Goal: Information Seeking & Learning: Learn about a topic

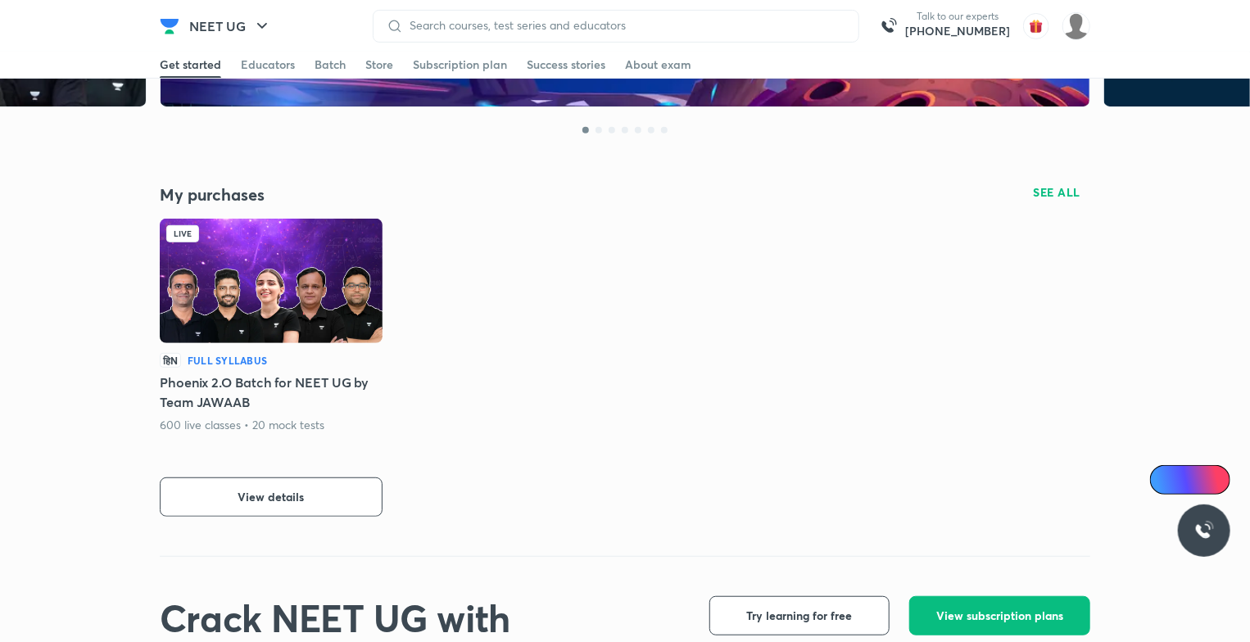
scroll to position [269, 0]
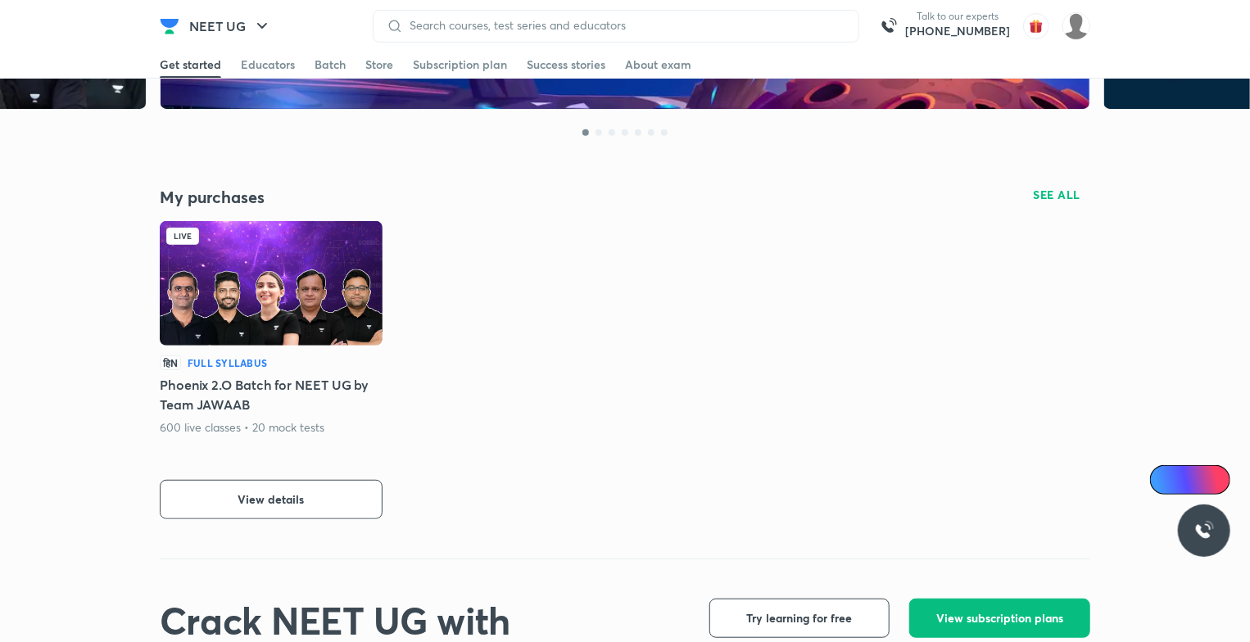
click at [353, 280] on img at bounding box center [271, 283] width 223 height 125
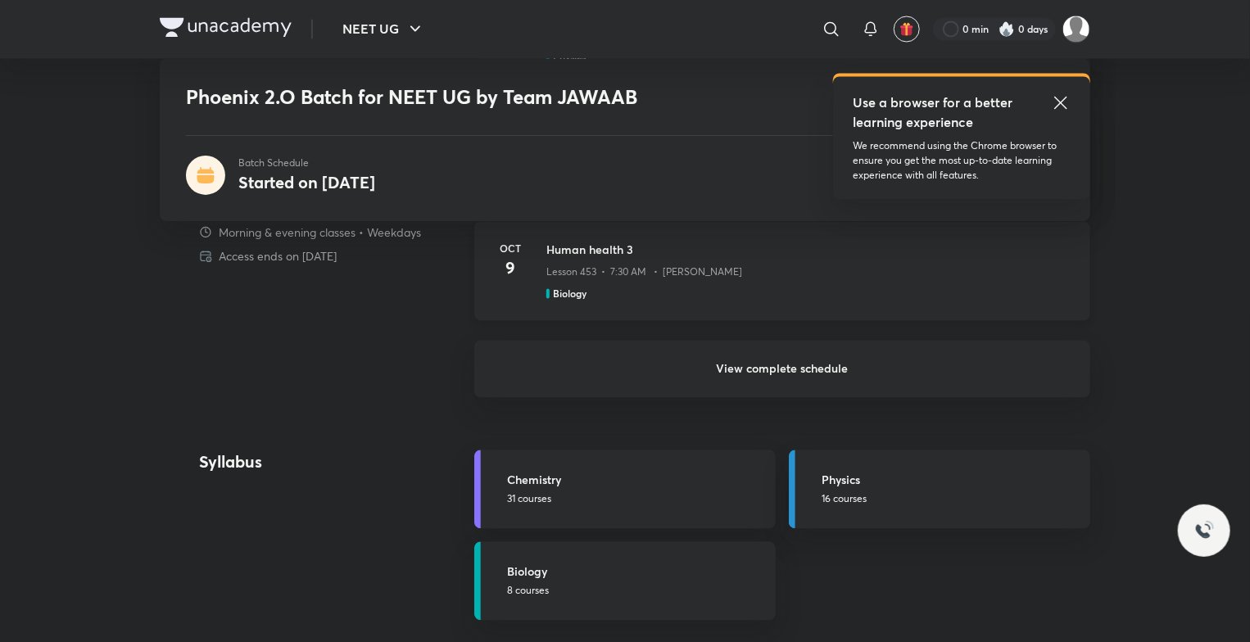
scroll to position [1639, 0]
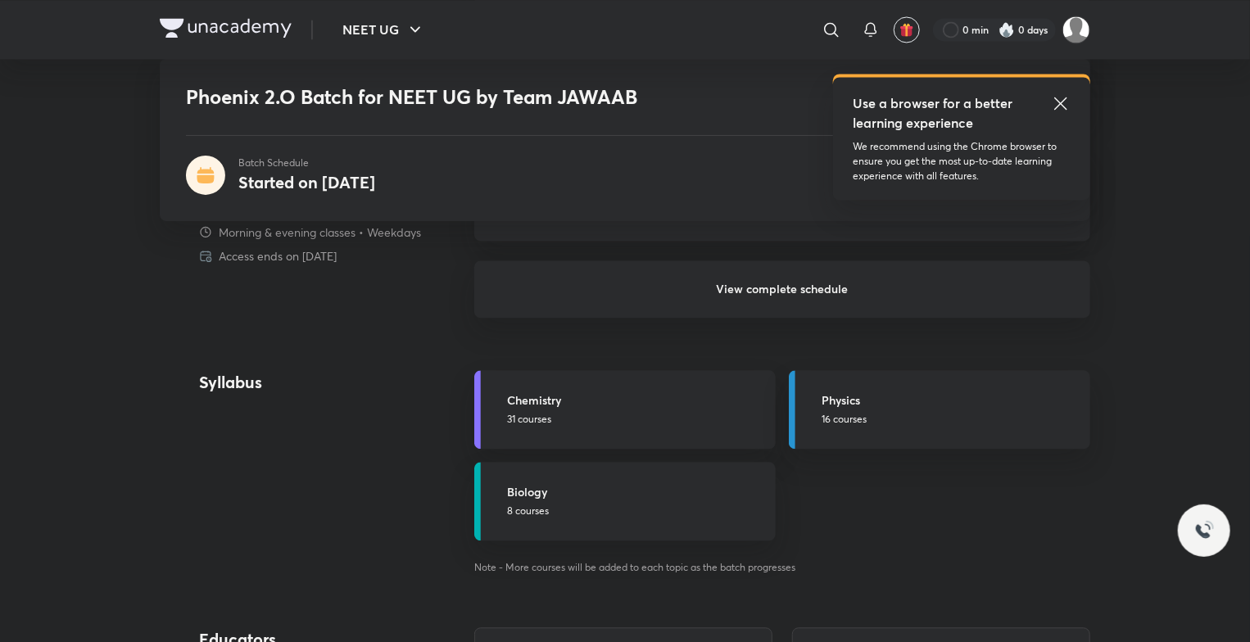
click at [850, 290] on h6 "View complete schedule" at bounding box center [782, 289] width 616 height 57
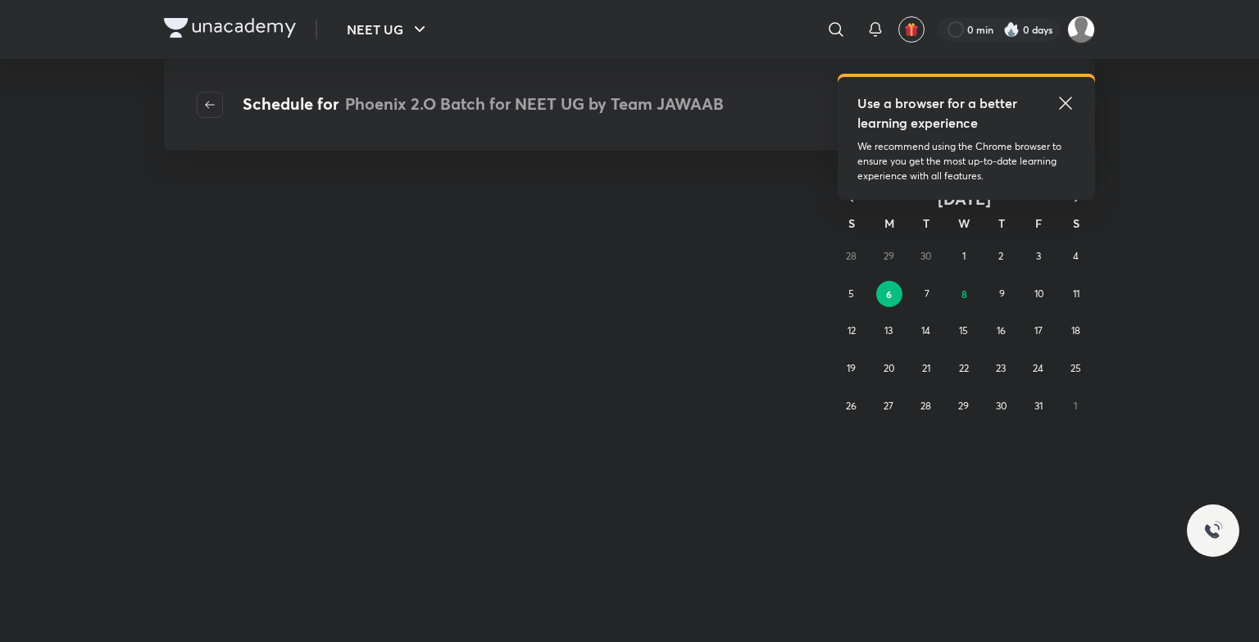
click at [1060, 103] on icon at bounding box center [1065, 103] width 20 height 20
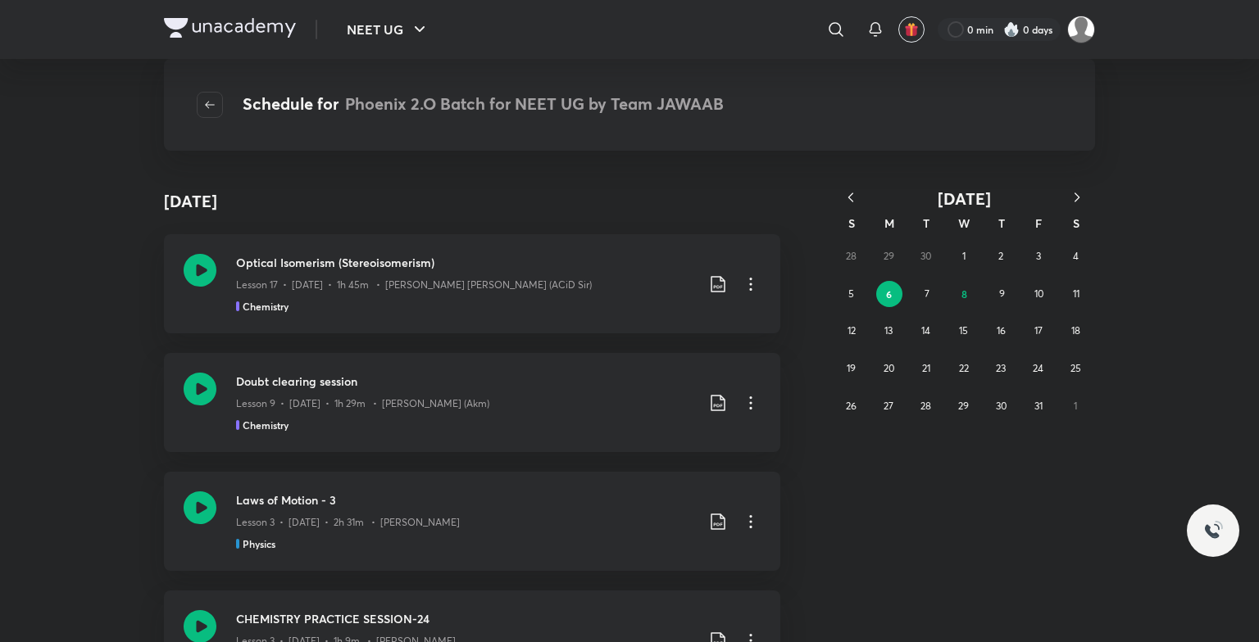
click at [855, 200] on icon "button" at bounding box center [850, 197] width 16 height 16
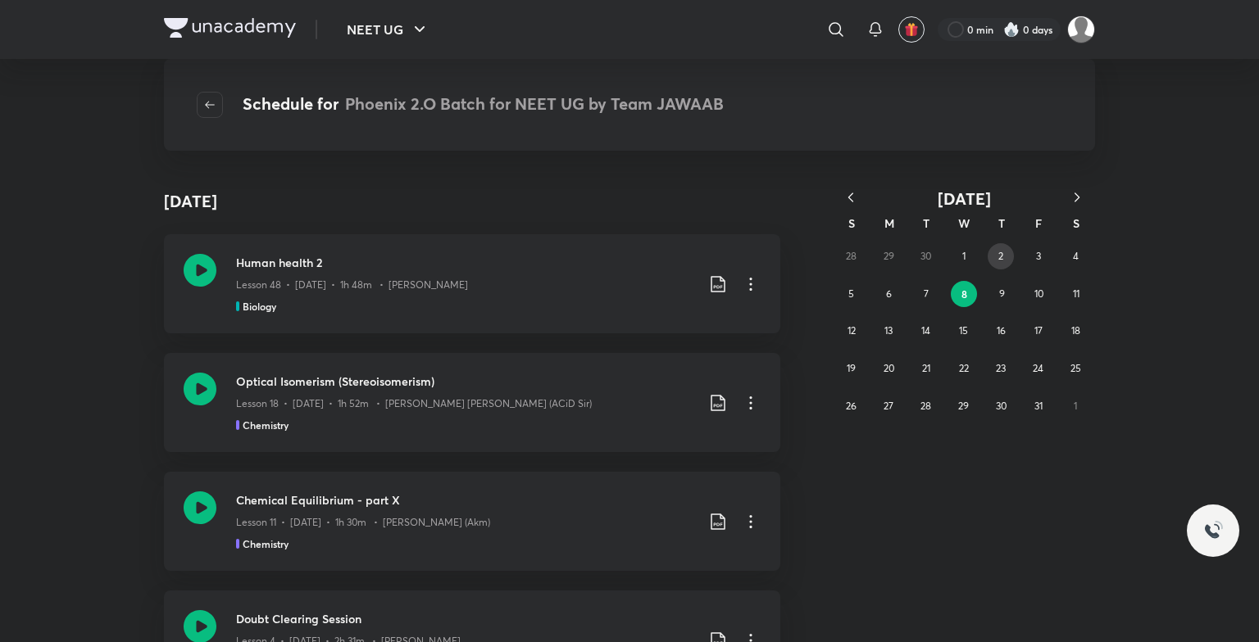
click at [996, 262] on button "2" at bounding box center [1000, 256] width 26 height 26
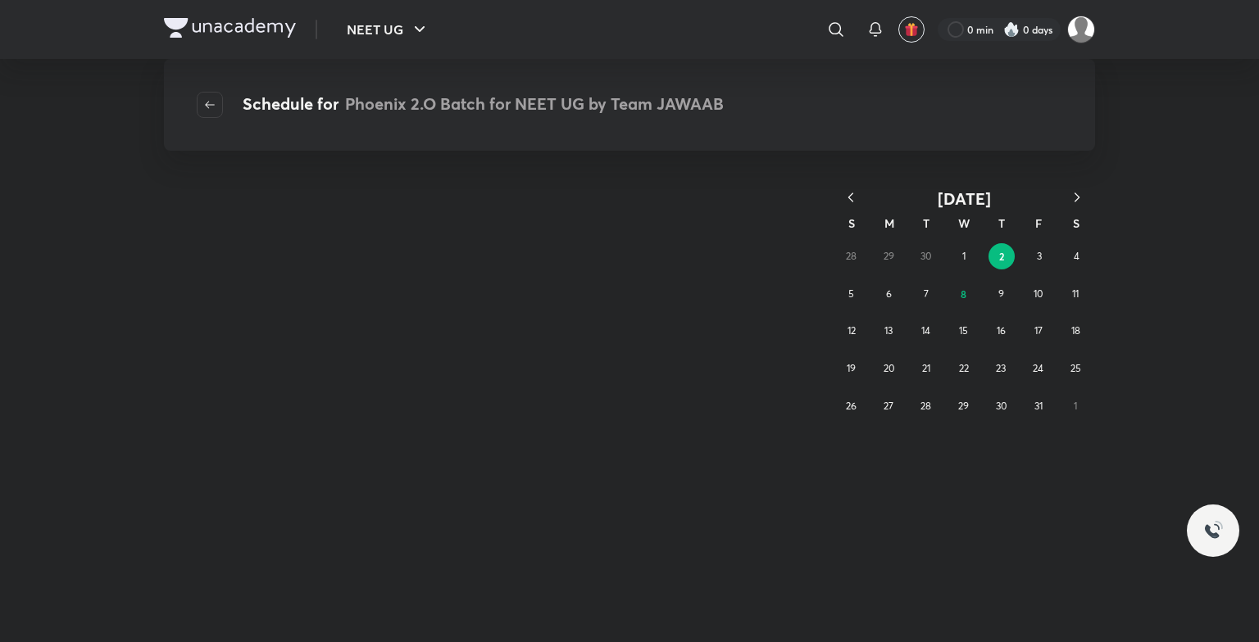
click at [845, 199] on icon "button" at bounding box center [850, 197] width 16 height 16
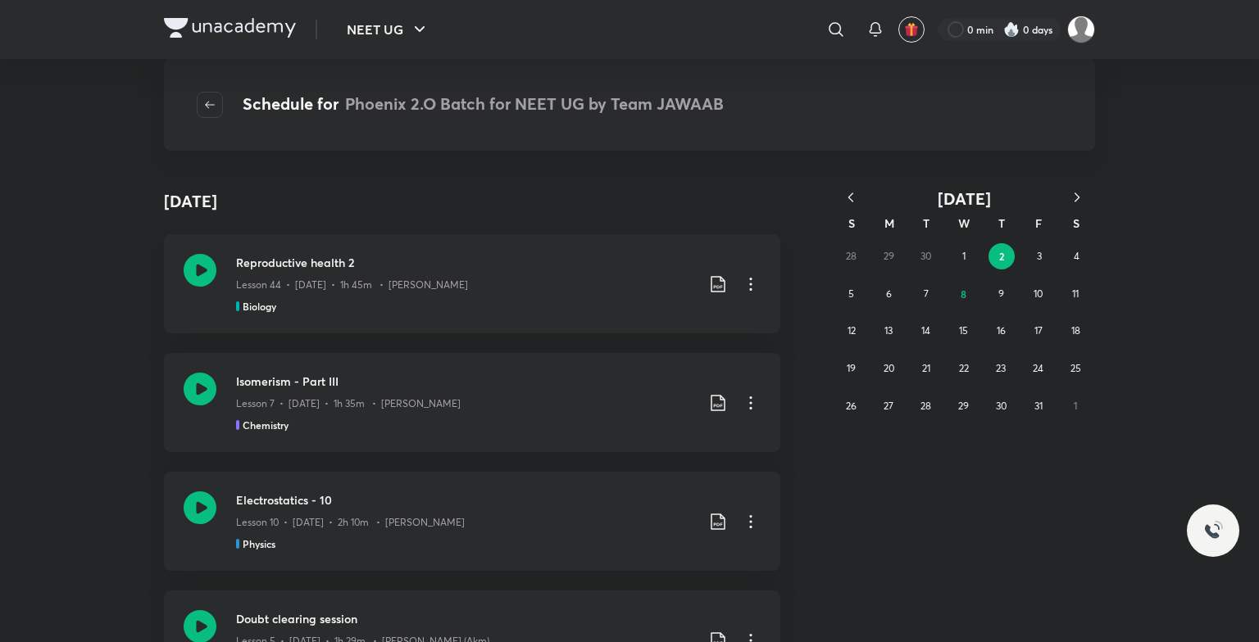
click at [855, 193] on icon "button" at bounding box center [850, 197] width 16 height 16
click at [919, 259] on button "2" at bounding box center [926, 256] width 26 height 26
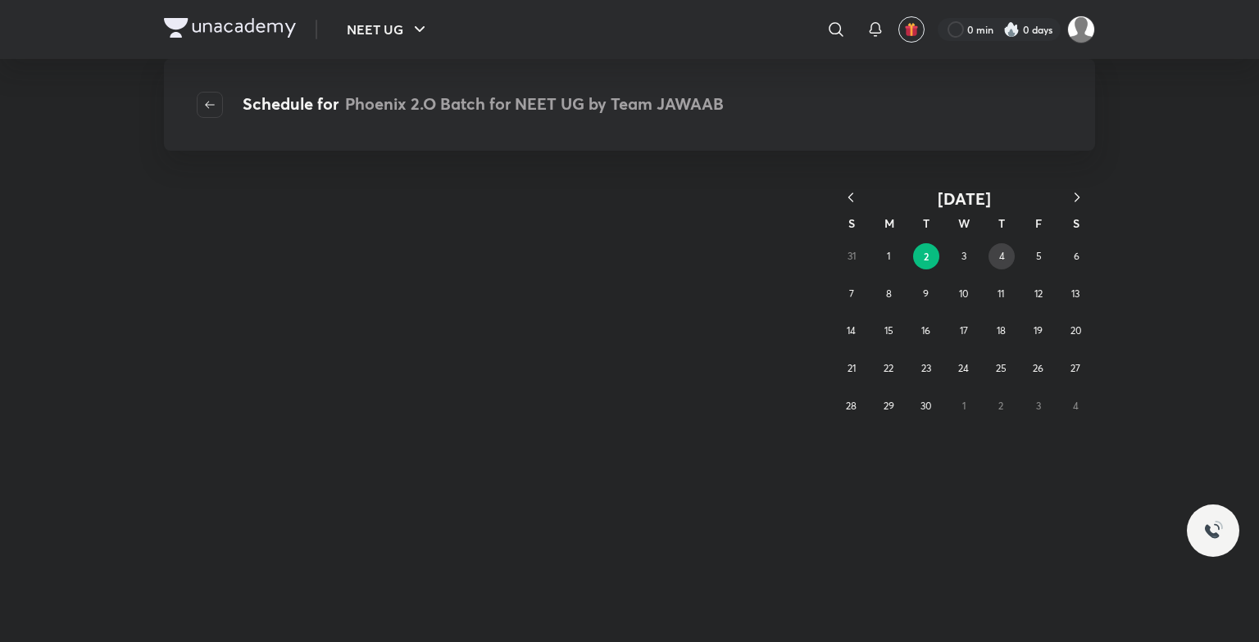
click at [1003, 262] on abbr "4" at bounding box center [1002, 256] width 6 height 12
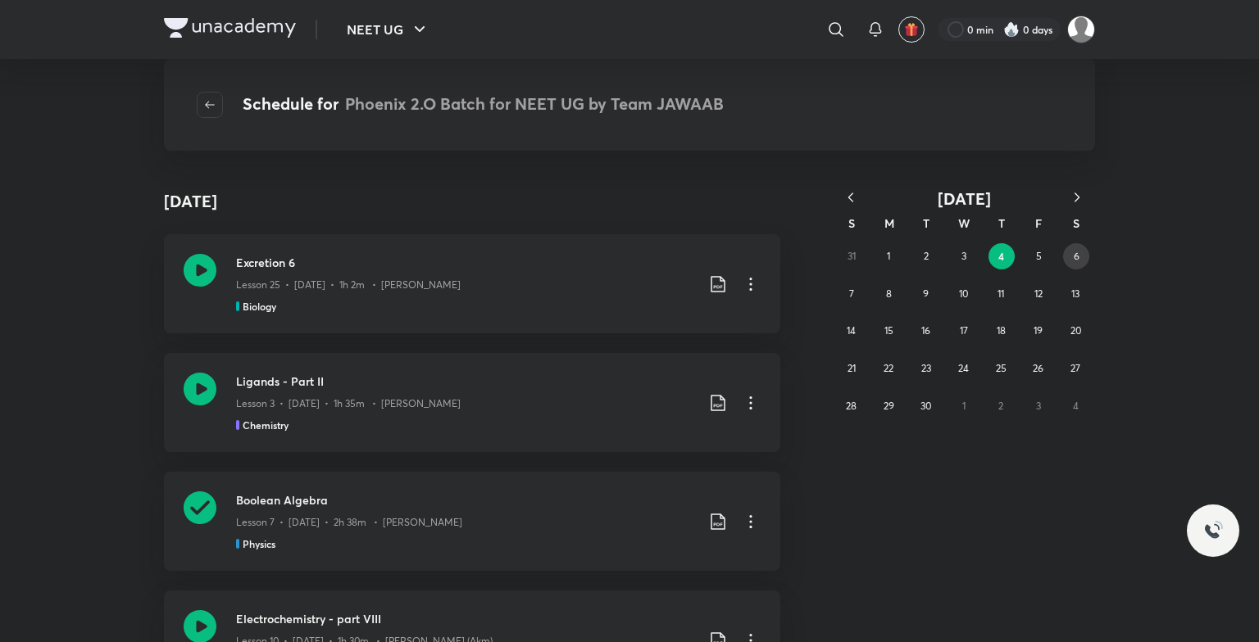
click at [1073, 269] on button "6" at bounding box center [1076, 256] width 26 height 26
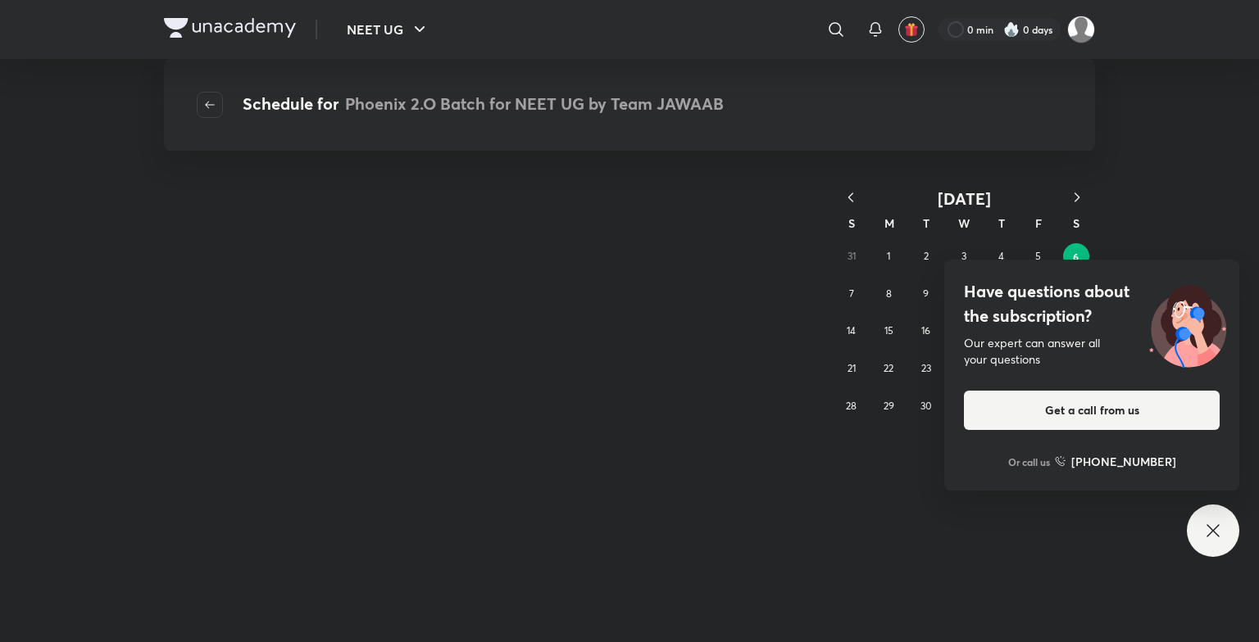
click at [1213, 529] on icon at bounding box center [1213, 531] width 20 height 20
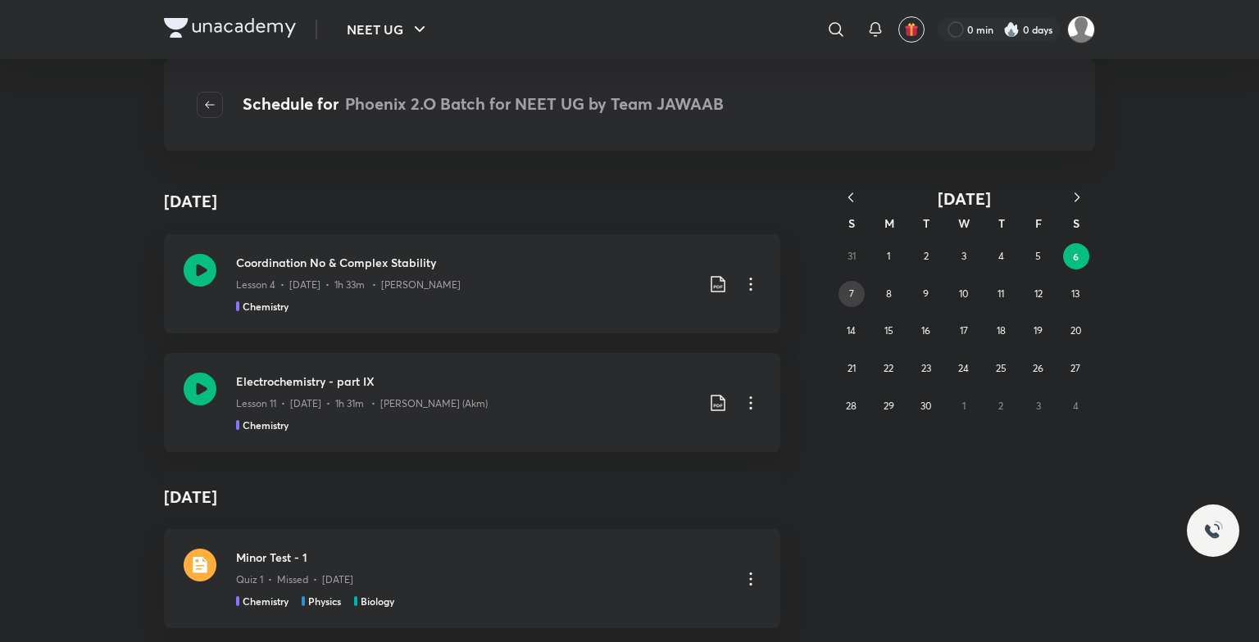
click at [857, 298] on button "7" at bounding box center [851, 294] width 26 height 26
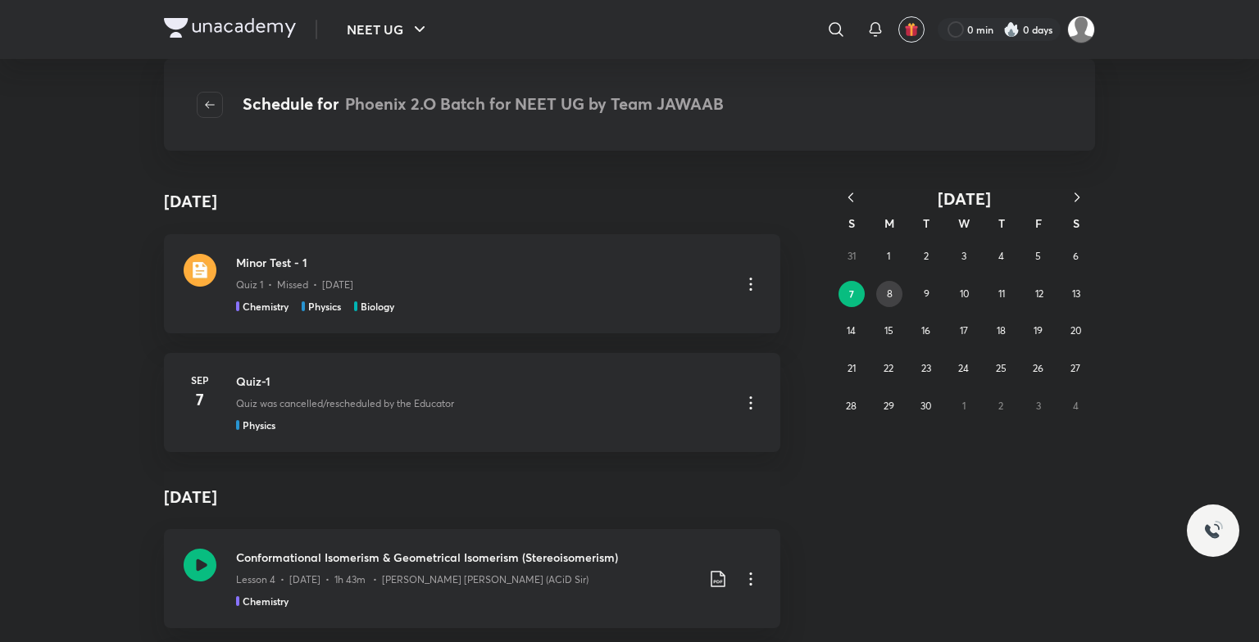
click at [881, 290] on button "8" at bounding box center [889, 294] width 26 height 26
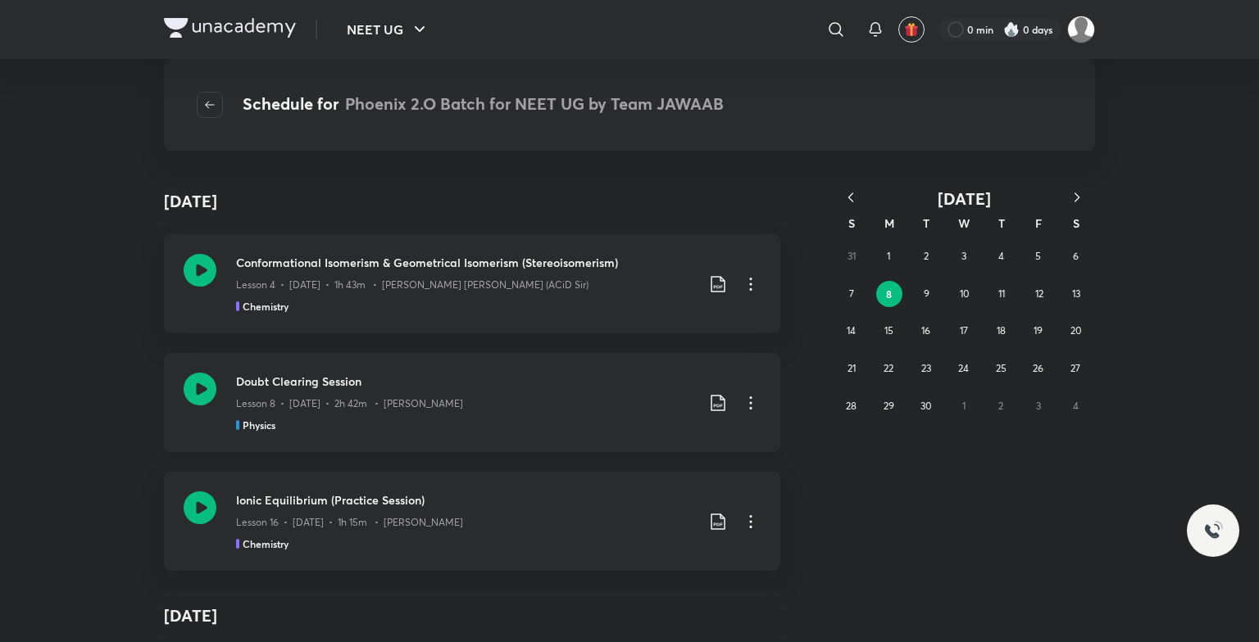
click at [184, 383] on icon at bounding box center [200, 389] width 33 height 33
click at [1004, 261] on button "4" at bounding box center [1000, 256] width 26 height 26
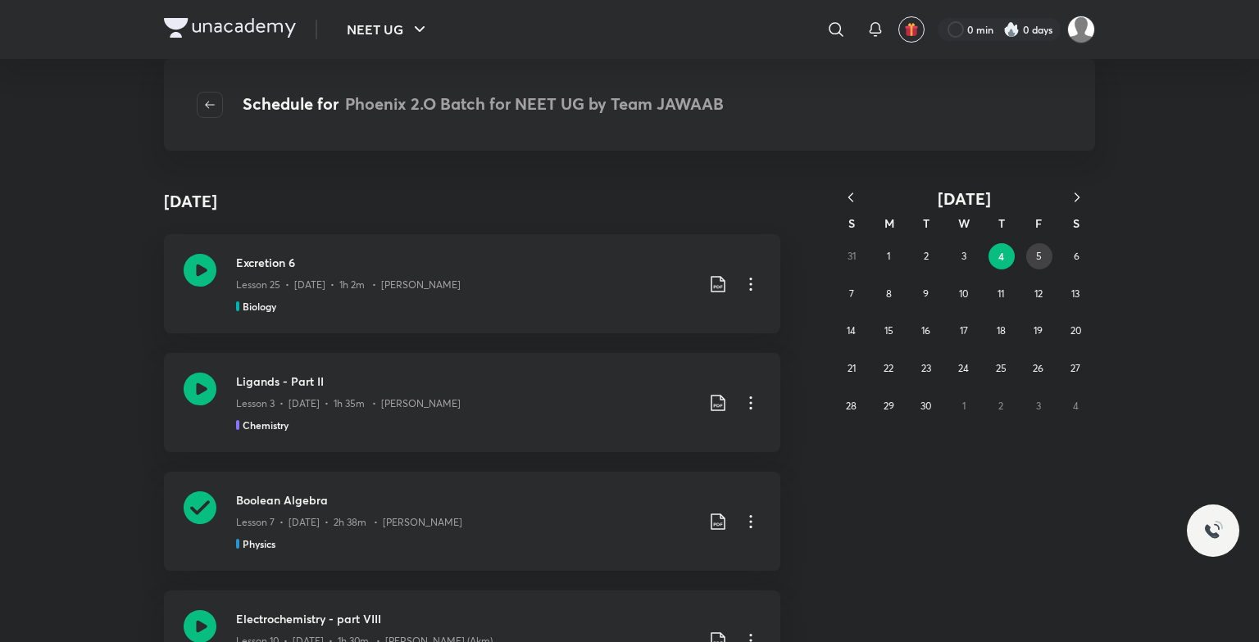
click at [1036, 252] on abbr "5" at bounding box center [1039, 256] width 6 height 12
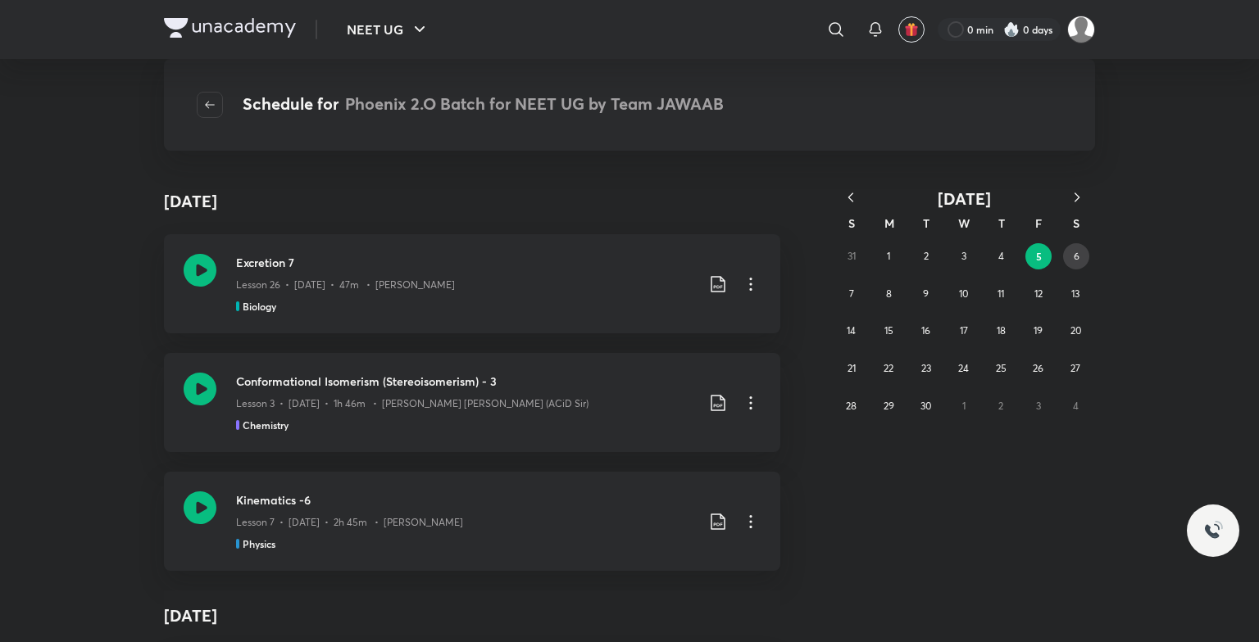
click at [1072, 252] on button "6" at bounding box center [1076, 256] width 26 height 26
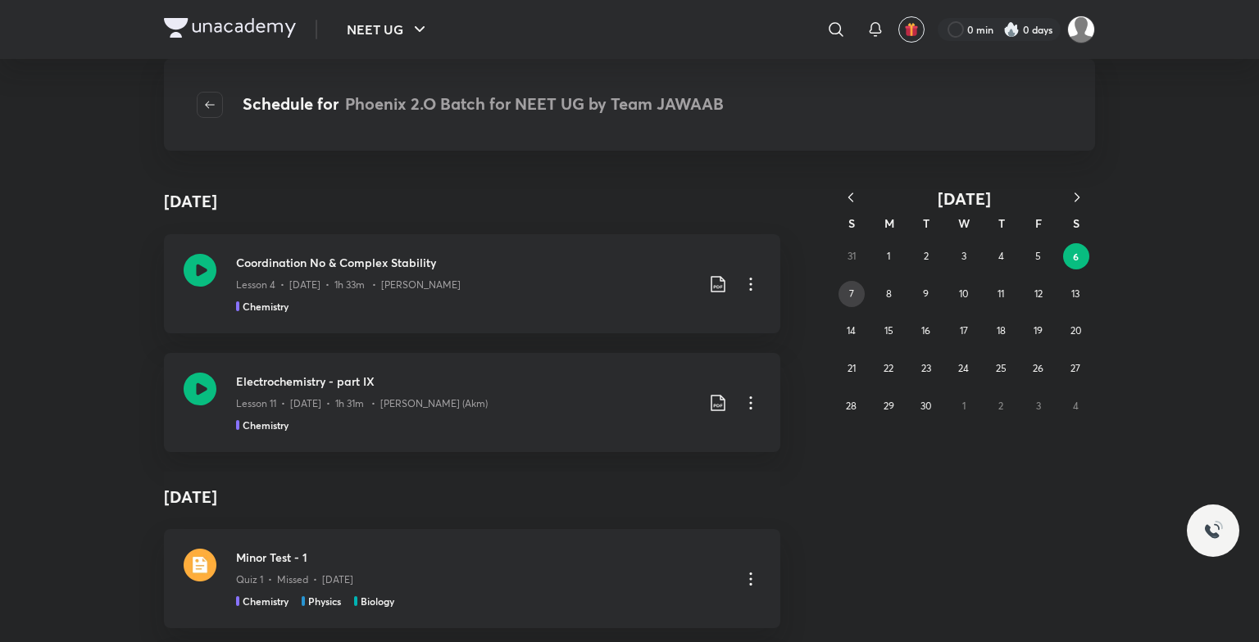
click at [852, 302] on button "7" at bounding box center [851, 294] width 26 height 26
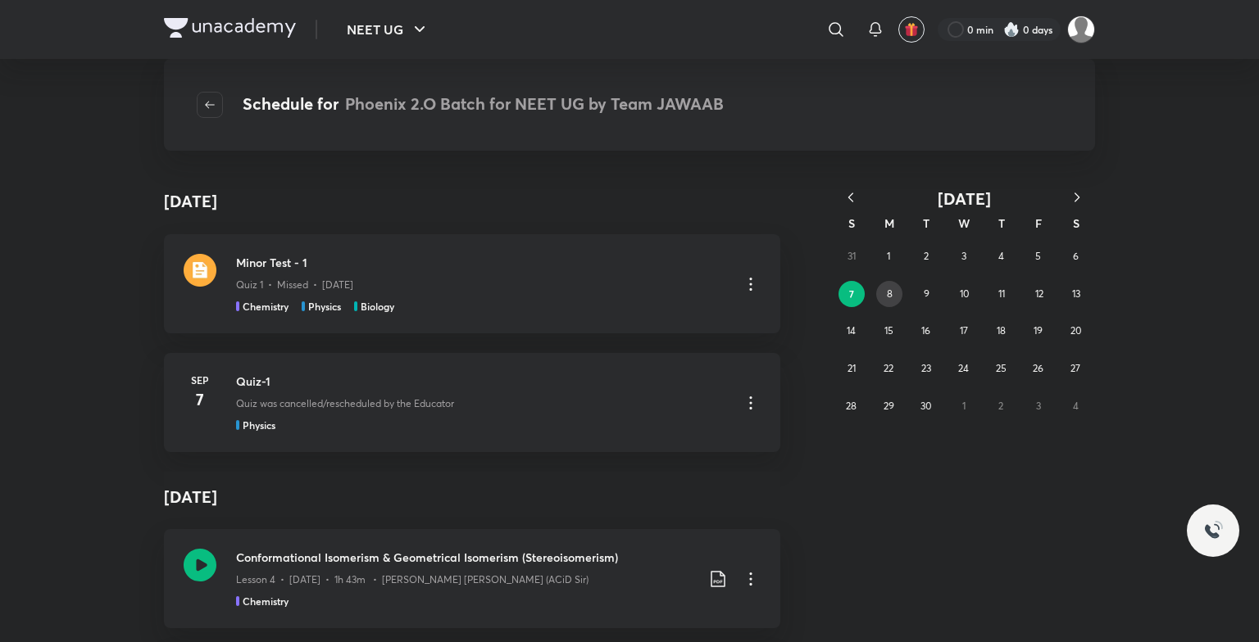
click at [876, 295] on button "8" at bounding box center [889, 294] width 26 height 26
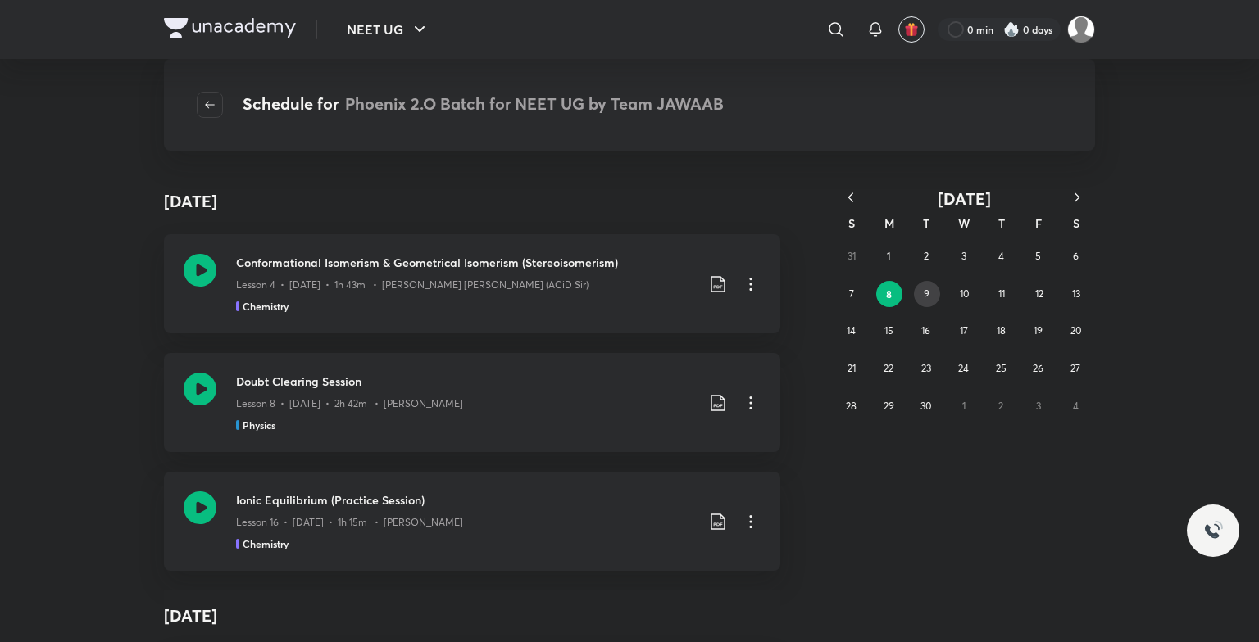
click at [923, 294] on button "9" at bounding box center [927, 294] width 26 height 26
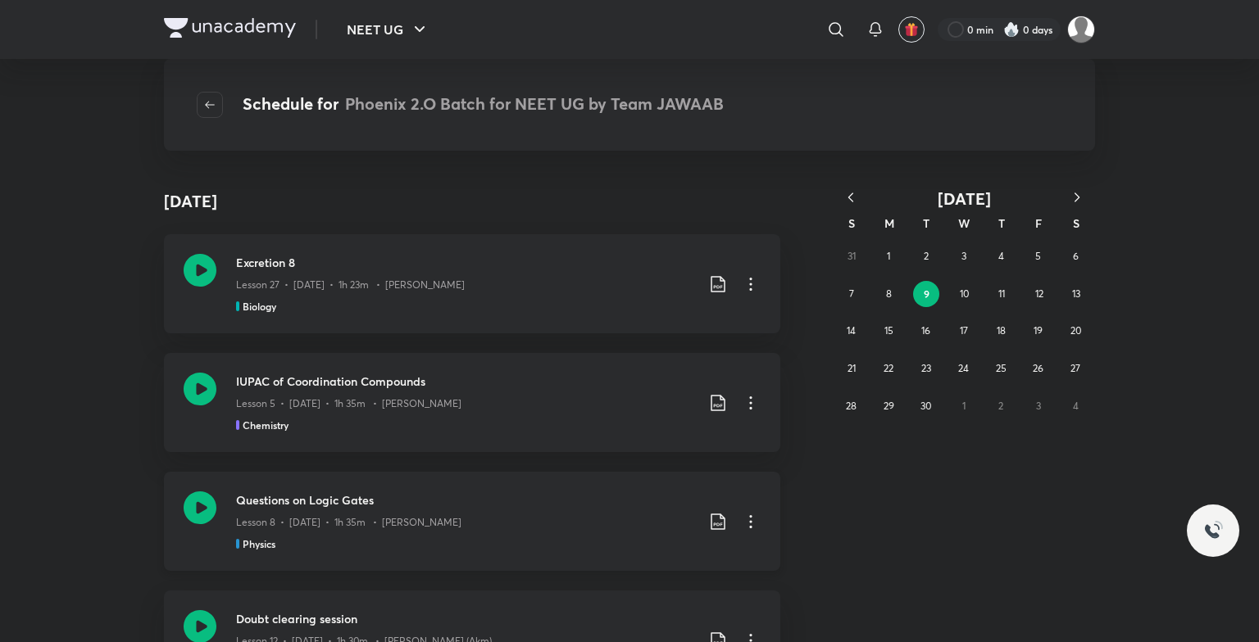
click at [204, 508] on icon at bounding box center [200, 508] width 33 height 33
